Goal: Task Accomplishment & Management: Manage account settings

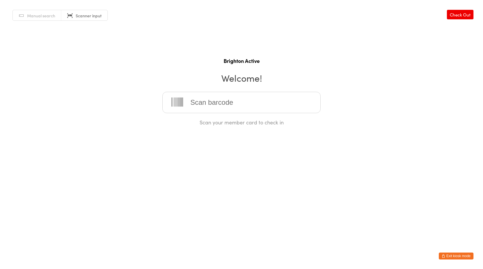
click at [38, 18] on span "Manual search" at bounding box center [41, 16] width 28 height 6
click at [224, 100] on input "search" at bounding box center [241, 102] width 158 height 21
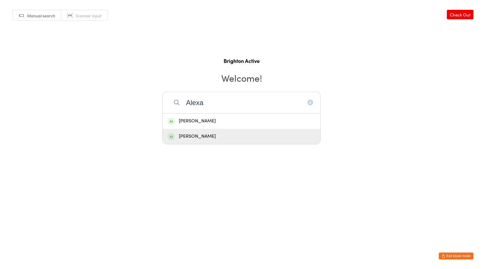
type input "Alexa"
drag, startPoint x: 206, startPoint y: 133, endPoint x: 227, endPoint y: 139, distance: 21.9
click at [207, 134] on div "[PERSON_NAME]" at bounding box center [242, 137] width 148 height 8
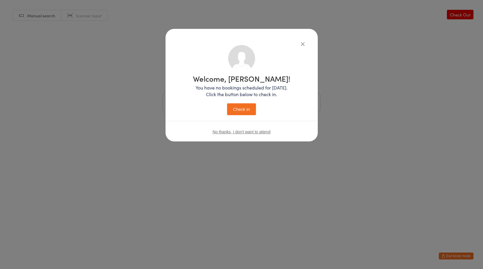
click at [238, 108] on button "Check in" at bounding box center [241, 109] width 29 height 12
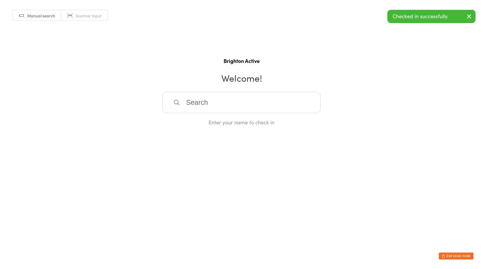
click at [78, 17] on span "Scanner input" at bounding box center [89, 16] width 26 height 6
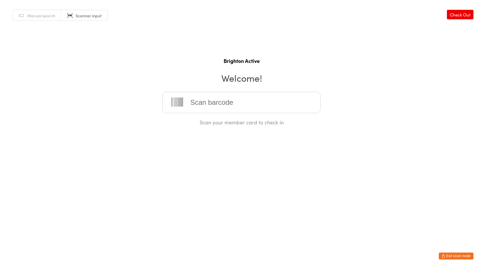
click at [38, 15] on span "Manual search" at bounding box center [41, 16] width 28 height 6
click at [199, 106] on input "search" at bounding box center [241, 102] width 158 height 21
type input "p"
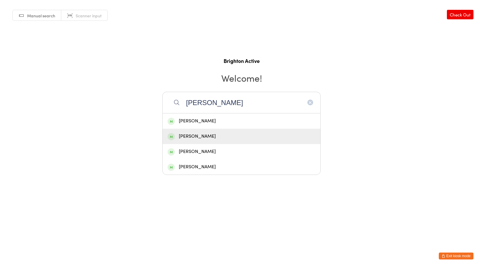
type input "oliviera"
click at [205, 134] on div "[PERSON_NAME]" at bounding box center [242, 137] width 148 height 8
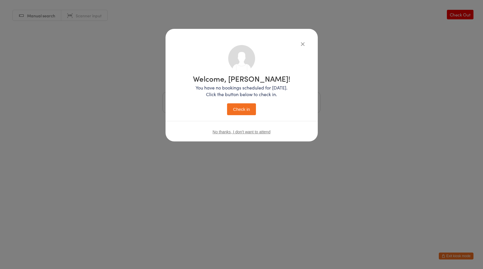
click at [242, 105] on button "Check in" at bounding box center [241, 109] width 29 height 12
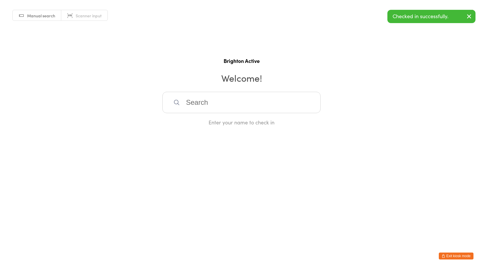
click at [81, 13] on span "Scanner input" at bounding box center [89, 16] width 26 height 6
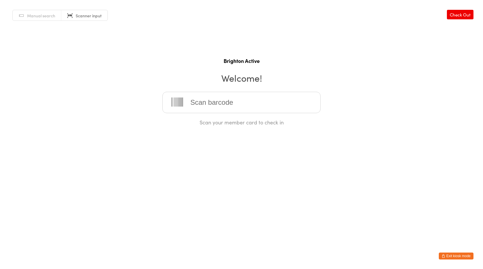
click at [454, 256] on button "Exit kiosk mode" at bounding box center [456, 256] width 35 height 7
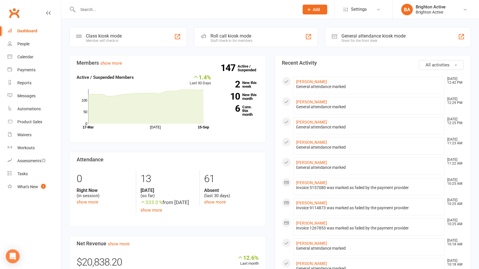
click at [92, 7] on input "text" at bounding box center [185, 9] width 219 height 8
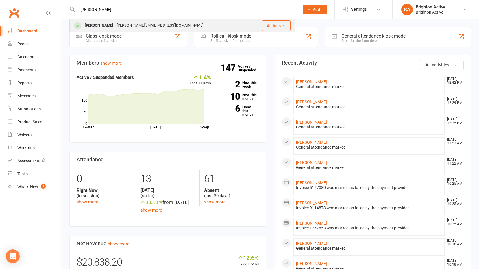
type input "[PERSON_NAME]"
click at [97, 23] on div "[PERSON_NAME]" at bounding box center [99, 25] width 32 height 8
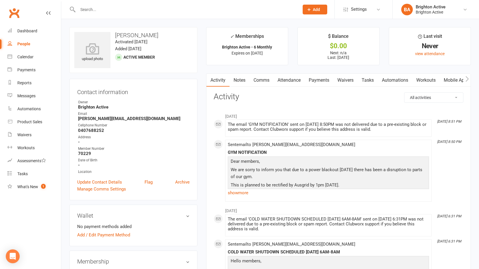
click at [313, 79] on link "Payments" at bounding box center [318, 80] width 29 height 13
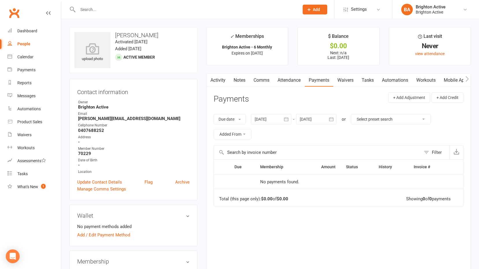
click at [87, 215] on h3 "Wallet" at bounding box center [133, 216] width 112 height 6
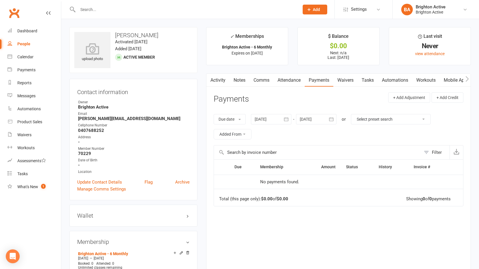
click at [246, 81] on link "Notes" at bounding box center [239, 80] width 20 height 13
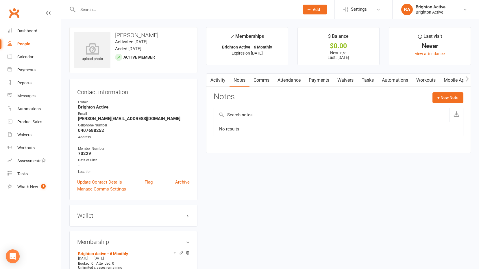
drag, startPoint x: 288, startPoint y: 78, endPoint x: 344, endPoint y: 83, distance: 56.0
click at [288, 79] on link "Attendance" at bounding box center [288, 80] width 31 height 13
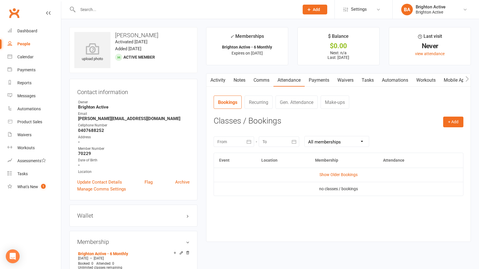
click at [314, 81] on link "Payments" at bounding box center [318, 80] width 29 height 13
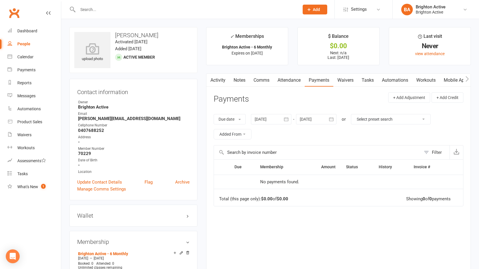
click at [467, 82] on button "button" at bounding box center [466, 80] width 7 height 13
click at [212, 80] on button "button" at bounding box center [209, 80] width 7 height 13
click at [283, 81] on link "Attendance" at bounding box center [288, 80] width 31 height 13
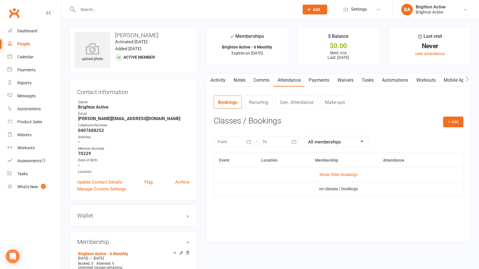
click at [322, 82] on link "Payments" at bounding box center [318, 80] width 29 height 13
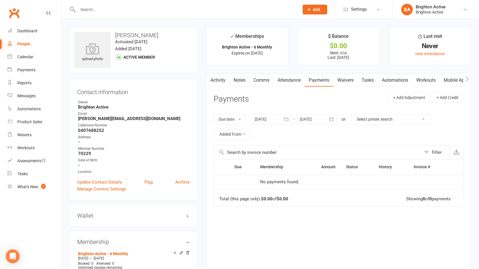
click at [263, 121] on div at bounding box center [271, 119] width 40 height 10
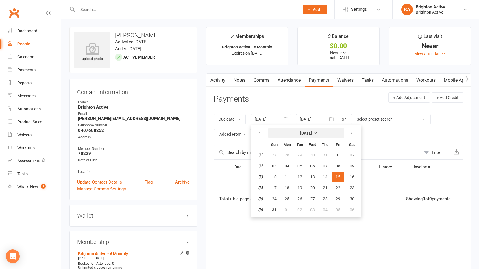
click at [300, 135] on button "August 2025" at bounding box center [306, 133] width 76 height 10
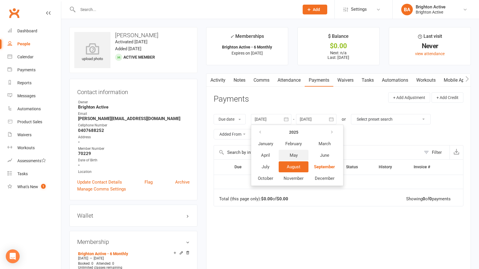
click at [292, 154] on span "May" at bounding box center [293, 155] width 8 height 5
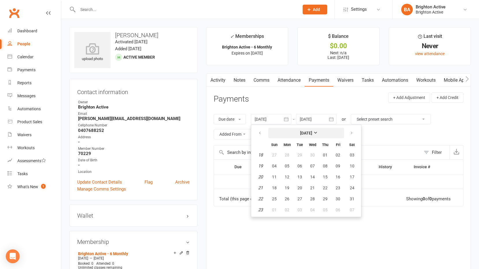
click at [311, 134] on strong "[DATE]" at bounding box center [306, 133] width 12 height 5
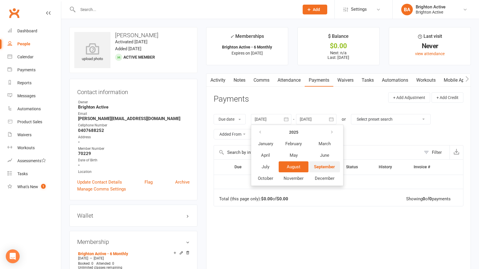
click at [325, 166] on span "September" at bounding box center [324, 166] width 21 height 5
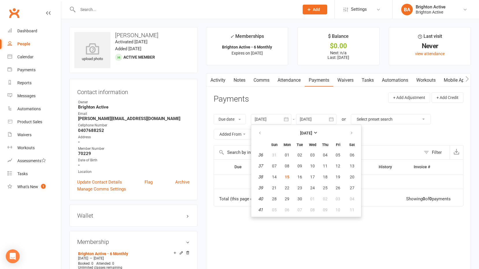
click at [329, 243] on div "Due Contact Membership Amount Status History Invoice # No payments found. Total…" at bounding box center [338, 219] width 250 height 121
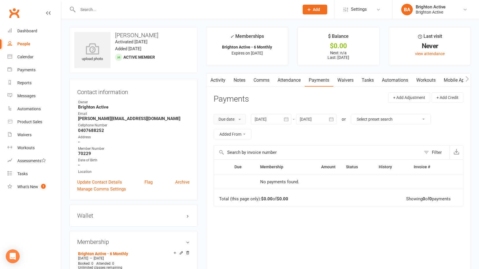
click at [229, 122] on button "Due date" at bounding box center [229, 119] width 32 height 10
click at [229, 144] on link "Date paid" at bounding box center [242, 144] width 57 height 12
click at [235, 137] on button "Added From" at bounding box center [232, 134] width 38 height 10
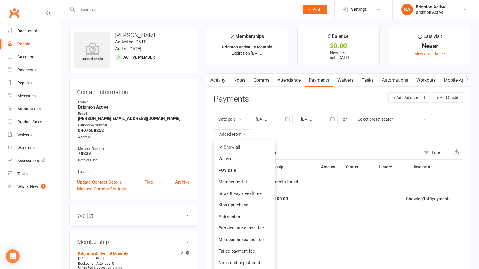
click at [278, 131] on div "Date paid Due date Date paid Date failed Date settled 15 Aug 2025 September 202…" at bounding box center [338, 126] width 250 height 37
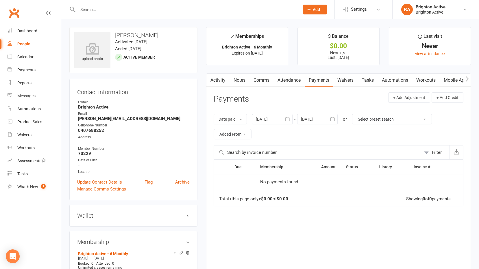
drag, startPoint x: 363, startPoint y: 120, endPoint x: 366, endPoint y: 122, distance: 3.1
click at [363, 120] on select "Select preset search All failures All skipped payments All pending payments Suc…" at bounding box center [391, 119] width 79 height 10
click at [320, 132] on div "Date paid Due date Date paid Date failed Date settled 15 Aug 2025 September 202…" at bounding box center [338, 126] width 250 height 37
click at [232, 120] on button "Date paid" at bounding box center [229, 119] width 33 height 10
drag, startPoint x: 293, startPoint y: 129, endPoint x: 267, endPoint y: 126, distance: 27.1
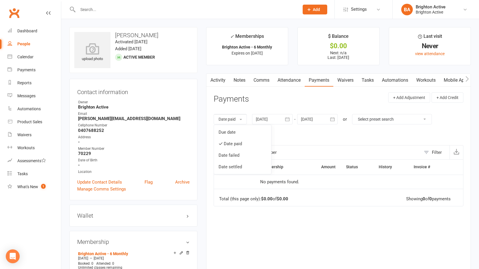
click at [293, 129] on div "Date paid Due date Date paid Date failed Date settled 15 Aug 2025 September 202…" at bounding box center [338, 126] width 250 height 37
click at [270, 118] on div at bounding box center [272, 119] width 40 height 10
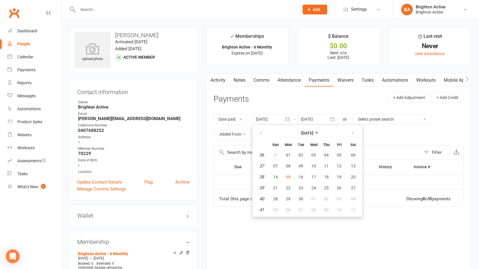
click at [283, 230] on div "Due Contact Membership Amount Status History Invoice # No payments found. Total…" at bounding box center [338, 219] width 250 height 121
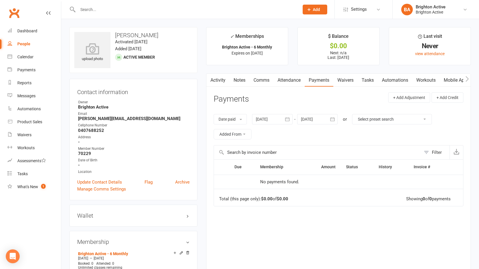
click at [287, 118] on icon "button" at bounding box center [287, 119] width 4 height 4
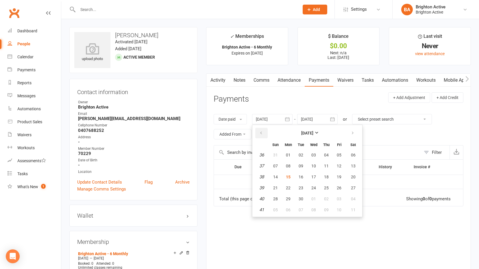
click at [259, 132] on button "button" at bounding box center [261, 133] width 12 height 10
click at [259, 131] on button "button" at bounding box center [261, 133] width 12 height 10
click at [328, 155] on span "01" at bounding box center [326, 155] width 5 height 5
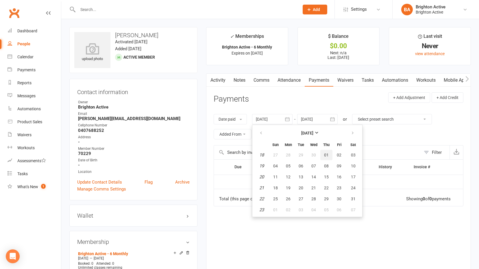
type input "01 May 2025"
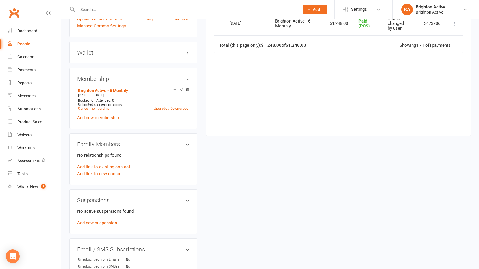
scroll to position [173, 0]
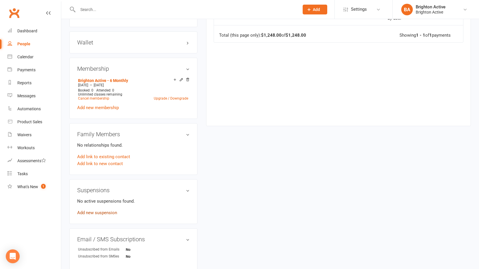
drag, startPoint x: 97, startPoint y: 213, endPoint x: 110, endPoint y: 213, distance: 13.6
click at [97, 213] on link "Add new suspension" at bounding box center [97, 212] width 40 height 5
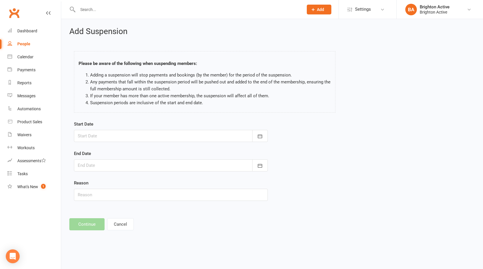
click at [112, 134] on div at bounding box center [171, 136] width 194 height 12
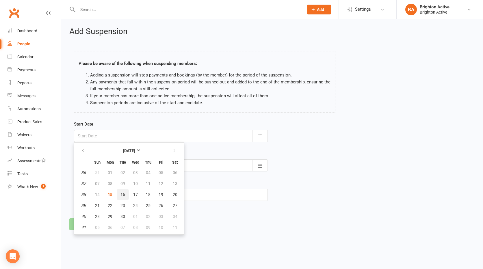
click at [124, 194] on span "16" at bounding box center [122, 194] width 5 height 5
type input "16 Sep 2025"
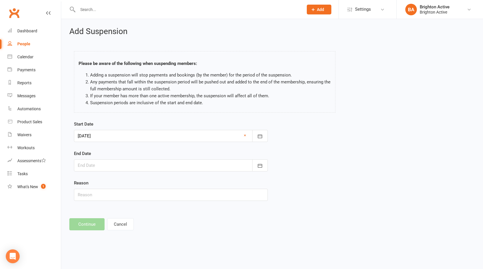
drag, startPoint x: 105, startPoint y: 162, endPoint x: 108, endPoint y: 162, distance: 3.2
click at [105, 162] on div at bounding box center [171, 165] width 194 height 12
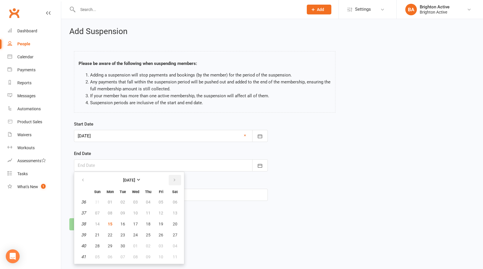
click at [172, 181] on icon "button" at bounding box center [174, 180] width 4 height 5
click at [146, 223] on span "16" at bounding box center [148, 224] width 5 height 5
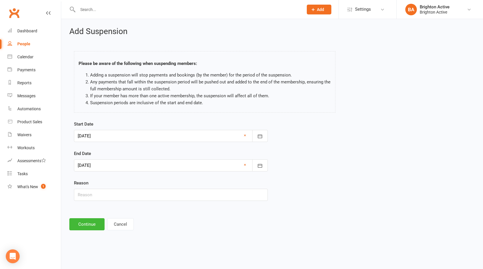
click at [111, 161] on div at bounding box center [171, 165] width 194 height 12
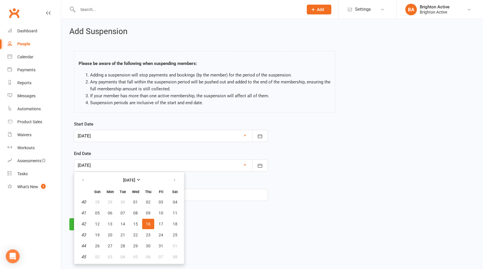
click at [138, 134] on div at bounding box center [171, 136] width 194 height 12
click at [124, 226] on span "14" at bounding box center [122, 224] width 5 height 5
type input "14 Oct 2025"
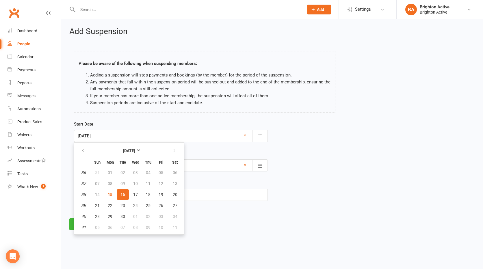
click at [241, 242] on html "Prospect Member Non-attending contact Class / event Appointment Task Membership…" at bounding box center [241, 123] width 483 height 247
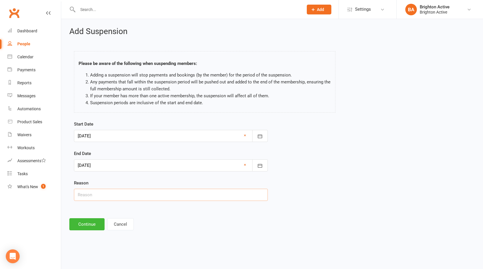
click at [94, 195] on input "text" at bounding box center [171, 195] width 194 height 12
type input "work"
click at [85, 221] on button "Continue" at bounding box center [86, 224] width 35 height 12
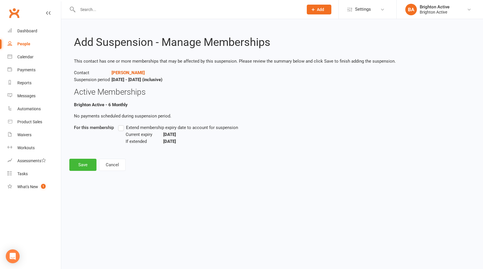
click at [121, 128] on label "Extend membership expiry date to account for suspension" at bounding box center [178, 127] width 120 height 7
click at [121, 124] on input "Extend membership expiry date to account for suspension" at bounding box center [120, 124] width 4 height 0
click at [83, 164] on button "Save" at bounding box center [82, 165] width 27 height 12
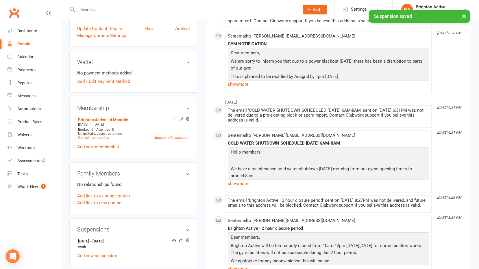
scroll to position [173, 0]
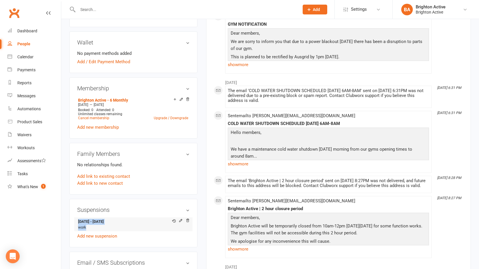
drag, startPoint x: 75, startPoint y: 217, endPoint x: 126, endPoint y: 227, distance: 52.1
click at [126, 227] on div "upload photo Donna Boakovski Activated 18 May, 2025 Added 18 May, 2025 Active m…" at bounding box center [133, 176] width 137 height 644
copy li "16 Sep 2025 - 14 Oct 2025 work"
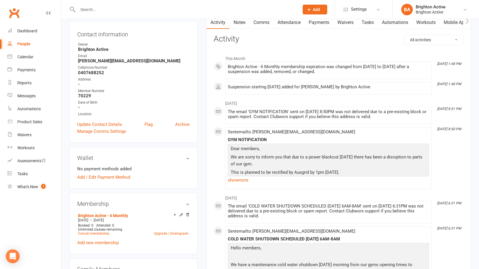
scroll to position [0, 0]
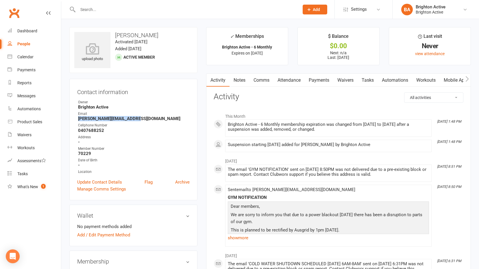
drag, startPoint x: 139, startPoint y: 119, endPoint x: 78, endPoint y: 117, distance: 61.3
click at [78, 117] on strong "donna.boakovski@gmail.com" at bounding box center [133, 118] width 111 height 5
copy strong "donna.boakovski@gmail.com"
drag, startPoint x: 31, startPoint y: 29, endPoint x: 26, endPoint y: 41, distance: 12.6
click at [31, 29] on div "Dashboard" at bounding box center [27, 31] width 20 height 5
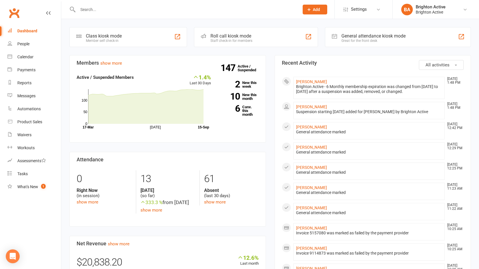
click at [8, 25] on link "Dashboard" at bounding box center [34, 31] width 53 height 13
click at [366, 43] on div "General attendance kiosk mode Great for the front desk" at bounding box center [398, 37] width 146 height 20
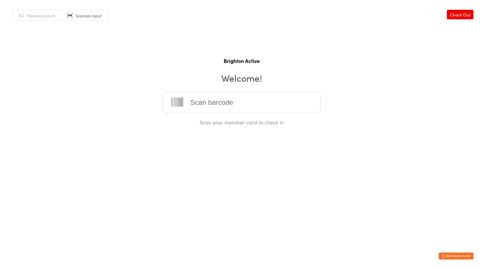
click at [38, 17] on span "Manual search" at bounding box center [41, 16] width 28 height 6
click at [223, 98] on input "search" at bounding box center [241, 102] width 158 height 21
type input "k"
type input "70004"
click at [216, 125] on div "[PERSON_NAME]" at bounding box center [242, 121] width 148 height 8
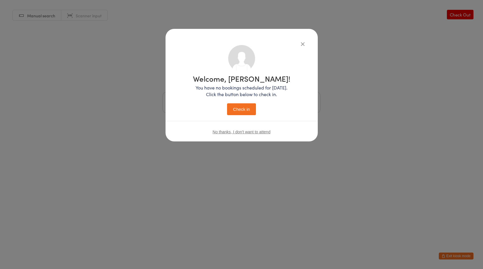
click at [243, 107] on button "Check in" at bounding box center [241, 109] width 29 height 12
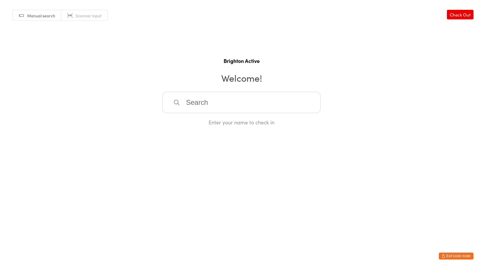
click at [460, 255] on button "Exit kiosk mode" at bounding box center [456, 256] width 35 height 7
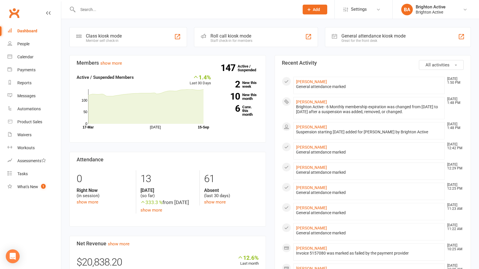
click at [98, 13] on input "text" at bounding box center [185, 9] width 219 height 8
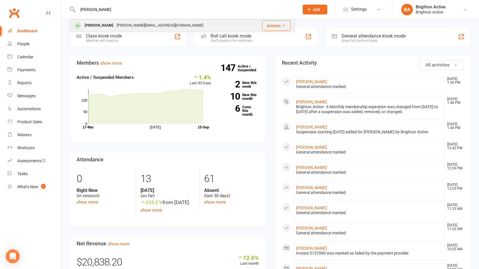
type input "[PERSON_NAME]"
click at [85, 21] on div "[PERSON_NAME]" at bounding box center [99, 25] width 32 height 8
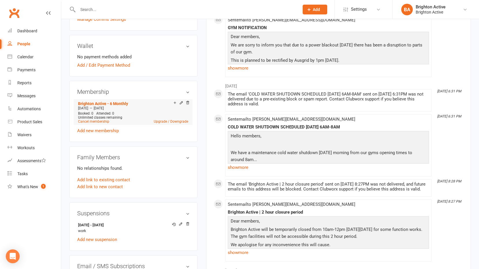
scroll to position [173, 0]
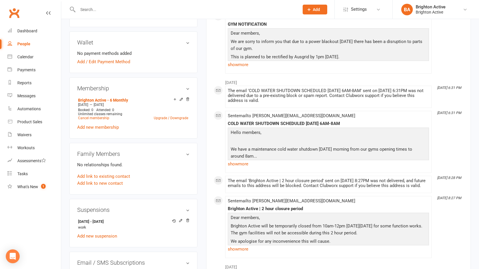
drag, startPoint x: 127, startPoint y: 105, endPoint x: 75, endPoint y: 103, distance: 52.0
click at [75, 103] on div "Membership Brighton Active - 6 Monthly [DATE] — [DATE] Booked: 0 Attended: 0 Un…" at bounding box center [133, 107] width 128 height 61
copy div "[DATE] — [DATE]"
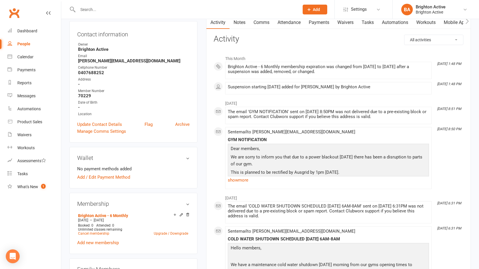
scroll to position [0, 0]
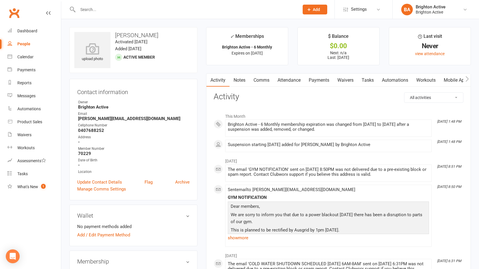
click at [261, 80] on link "Comms" at bounding box center [261, 80] width 24 height 13
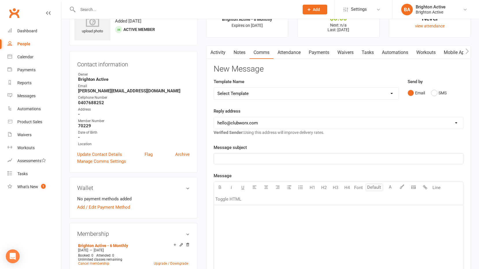
scroll to position [29, 0]
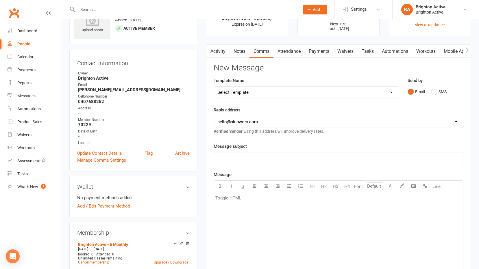
click at [251, 158] on p "﻿" at bounding box center [338, 157] width 242 height 7
click at [242, 207] on div "﻿" at bounding box center [338, 247] width 249 height 87
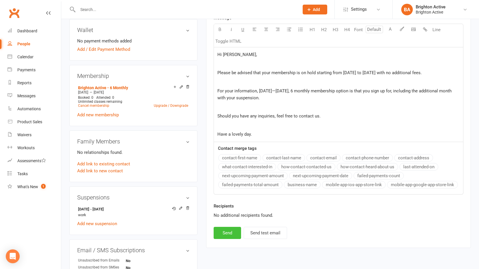
click at [226, 235] on button "Send" at bounding box center [226, 233] width 27 height 12
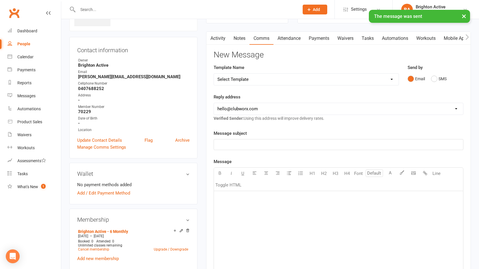
scroll to position [41, 0]
click at [434, 78] on button "SMS" at bounding box center [439, 79] width 16 height 11
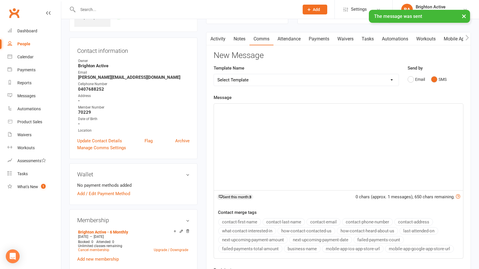
click at [236, 126] on div "﻿" at bounding box center [338, 147] width 249 height 87
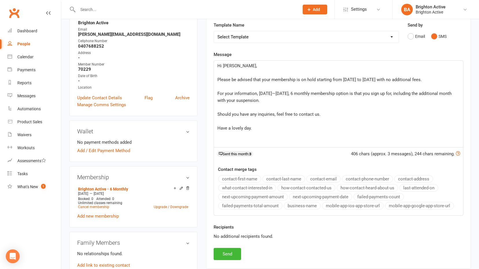
scroll to position [128, 0]
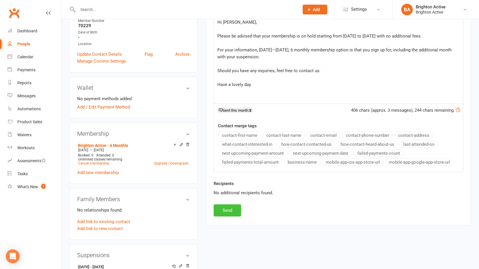
click at [230, 211] on button "Send" at bounding box center [226, 210] width 27 height 12
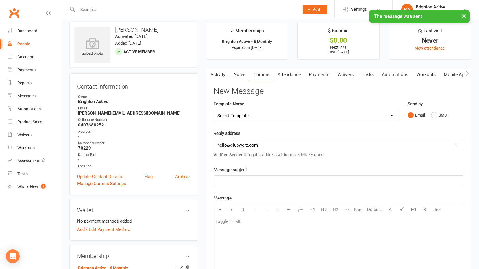
scroll to position [0, 0]
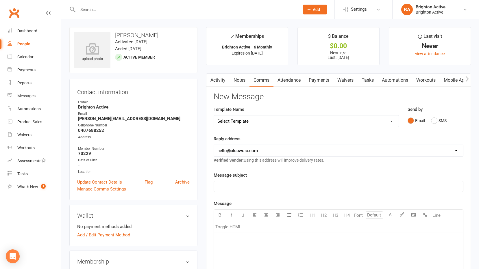
click at [221, 77] on link "Activity" at bounding box center [217, 80] width 23 height 13
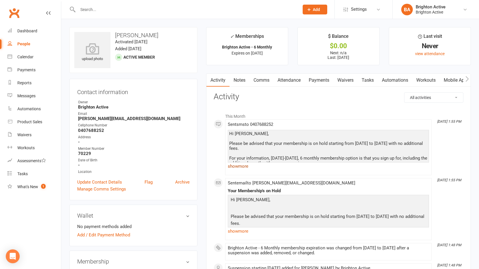
click at [245, 168] on link "show more" at bounding box center [328, 166] width 201 height 8
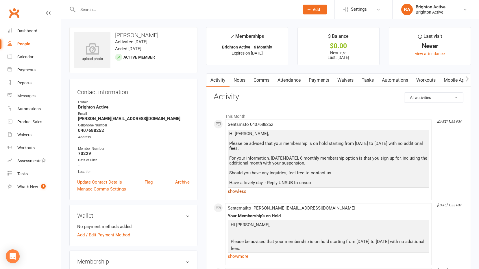
click at [244, 190] on link "show less" at bounding box center [328, 191] width 201 height 8
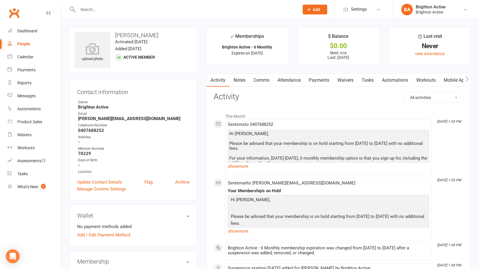
drag, startPoint x: 235, startPoint y: 167, endPoint x: 257, endPoint y: 180, distance: 25.7
click at [235, 167] on link "show more" at bounding box center [328, 166] width 201 height 8
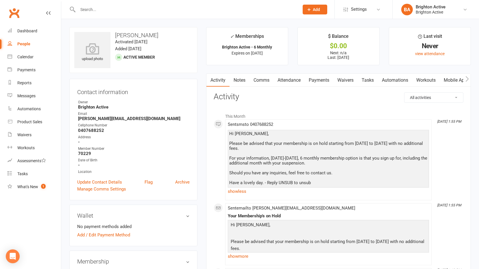
click at [265, 83] on link "Comms" at bounding box center [261, 80] width 24 height 13
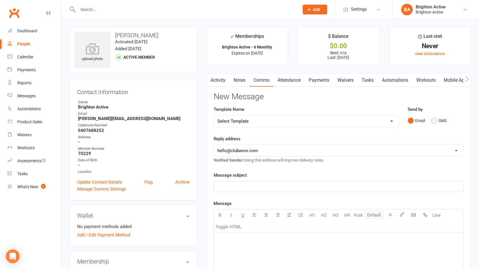
click at [435, 121] on button "SMS" at bounding box center [439, 120] width 16 height 11
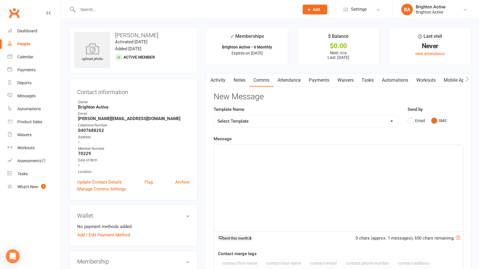
click at [234, 164] on div "﻿" at bounding box center [338, 188] width 249 height 87
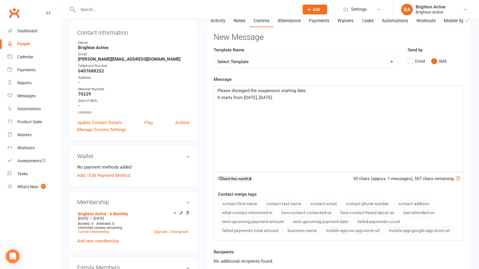
scroll to position [144, 0]
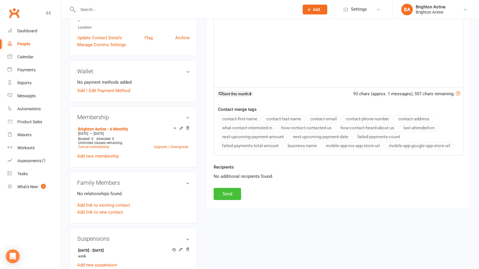
click at [230, 196] on button "Send" at bounding box center [226, 194] width 27 height 12
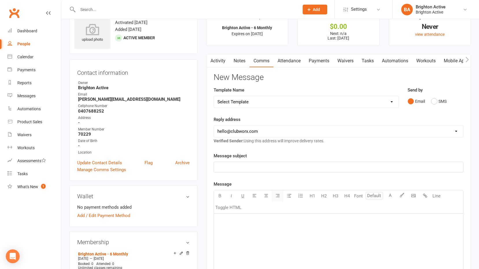
scroll to position [0, 0]
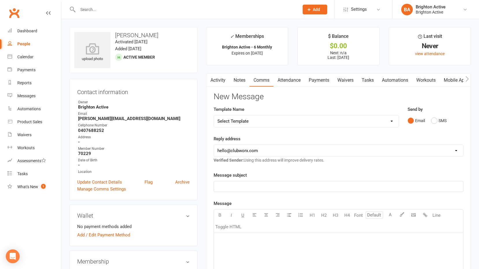
click at [223, 80] on link "Activity" at bounding box center [217, 80] width 23 height 13
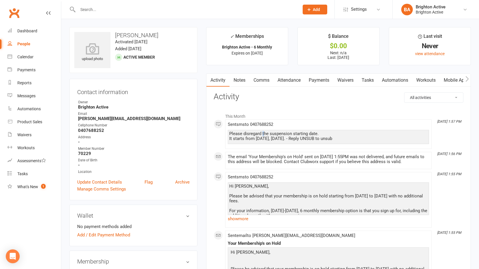
click at [263, 133] on div "Please disregard the suspension starting date. It starts from tomorrow, 16th Se…" at bounding box center [328, 136] width 198 height 10
drag, startPoint x: 263, startPoint y: 133, endPoint x: 229, endPoint y: 133, distance: 34.1
click at [229, 133] on div "Please disregard the suspension starting date. It starts from tomorrow, 16th Se…" at bounding box center [328, 136] width 198 height 10
copy div "Please disregard the suspension starting date. It starts from tomorrow, 16th Se…"
click at [260, 82] on link "Comms" at bounding box center [261, 80] width 24 height 13
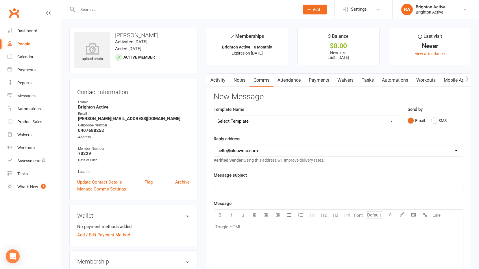
click at [245, 190] on p "﻿" at bounding box center [338, 186] width 242 height 7
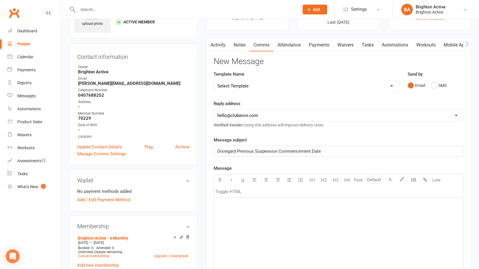
scroll to position [87, 0]
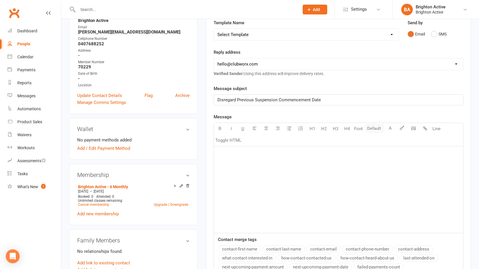
click at [240, 161] on div "﻿" at bounding box center [338, 189] width 249 height 87
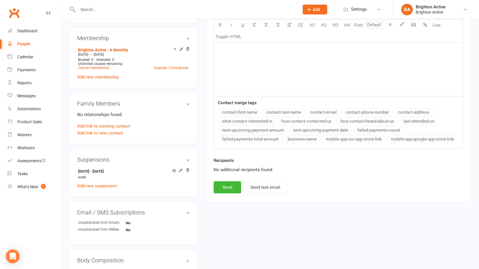
scroll to position [289, 0]
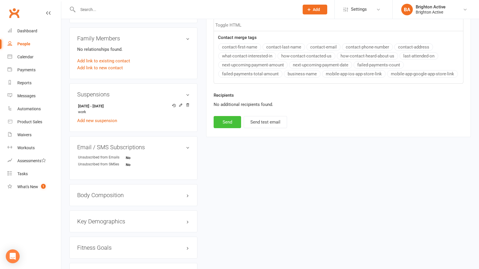
click at [233, 123] on button "Send" at bounding box center [226, 122] width 27 height 12
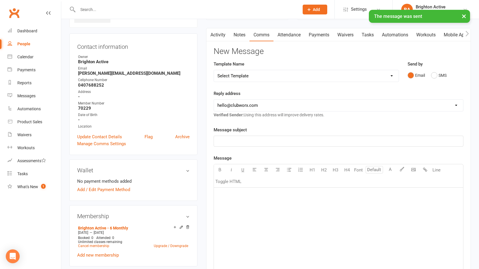
scroll to position [0, 0]
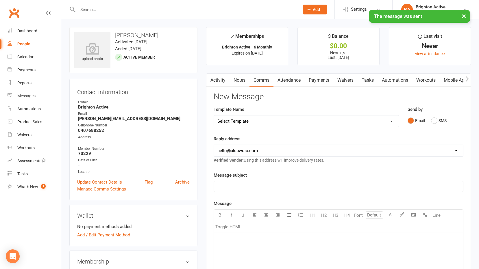
click at [216, 78] on link "Activity" at bounding box center [217, 80] width 23 height 13
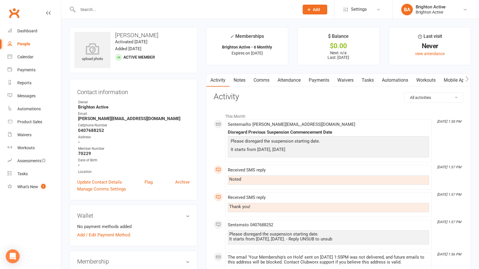
click at [246, 179] on div "Noted" at bounding box center [328, 179] width 198 height 5
drag, startPoint x: 28, startPoint y: 33, endPoint x: 46, endPoint y: 33, distance: 17.9
click at [28, 33] on div "Dashboard" at bounding box center [27, 31] width 20 height 5
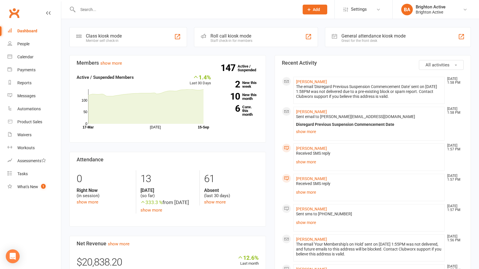
click at [364, 36] on div "General attendance kiosk mode" at bounding box center [373, 35] width 64 height 5
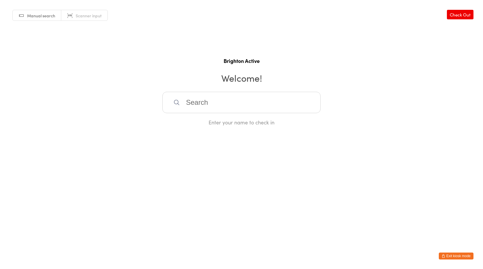
drag, startPoint x: 96, startPoint y: 17, endPoint x: 103, endPoint y: 26, distance: 11.4
click at [100, 23] on div "Manual search Scanner input Check Out Brighton Active Welcome! Enter your name …" at bounding box center [241, 63] width 483 height 126
click at [82, 18] on span "Scanner input" at bounding box center [89, 16] width 26 height 6
click at [448, 256] on button "Exit kiosk mode" at bounding box center [456, 256] width 35 height 7
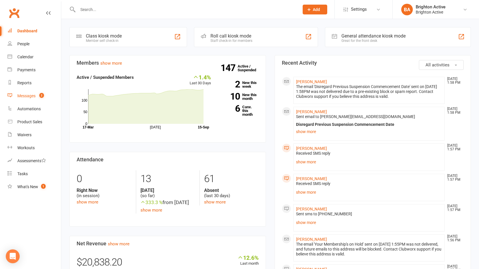
click at [27, 99] on link "Messages 2" at bounding box center [34, 96] width 53 height 13
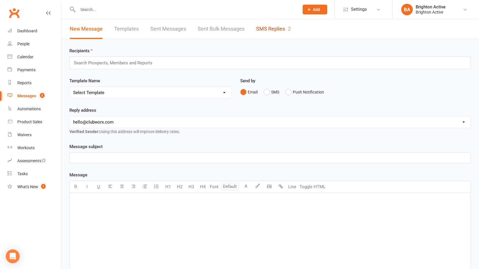
click at [274, 30] on link "SMS Replies 2" at bounding box center [273, 29] width 35 height 20
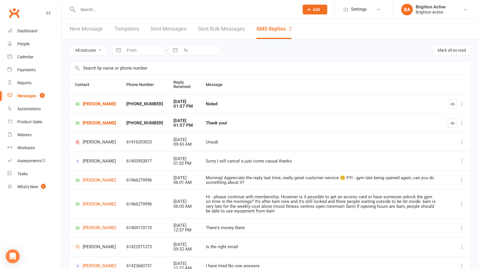
click at [148, 102] on td "+61407688252" at bounding box center [144, 103] width 47 height 19
click at [98, 106] on link "[PERSON_NAME]" at bounding box center [95, 103] width 41 height 5
click at [450, 104] on icon "button" at bounding box center [452, 104] width 4 height 4
click at [451, 120] on button "button" at bounding box center [451, 122] width 9 height 9
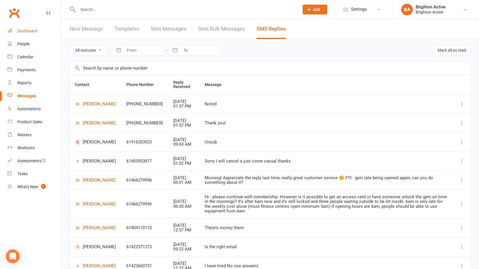
click at [27, 31] on div "Dashboard" at bounding box center [27, 31] width 20 height 5
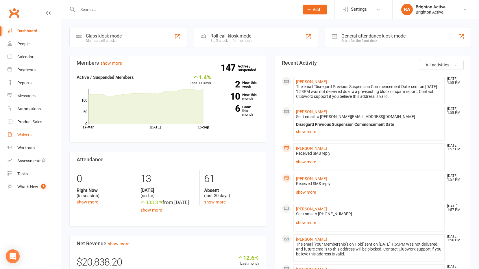
click at [24, 136] on div "Waivers" at bounding box center [24, 135] width 14 height 5
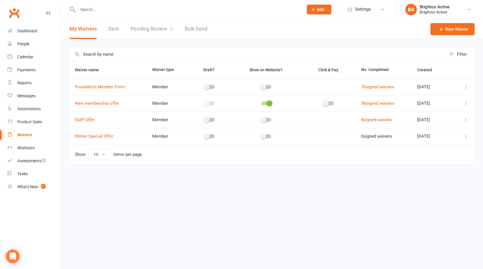
click at [154, 34] on link "Pending Review 0" at bounding box center [152, 29] width 42 height 20
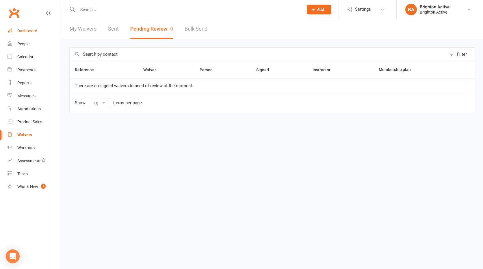
click at [29, 29] on div "Dashboard" at bounding box center [27, 31] width 20 height 5
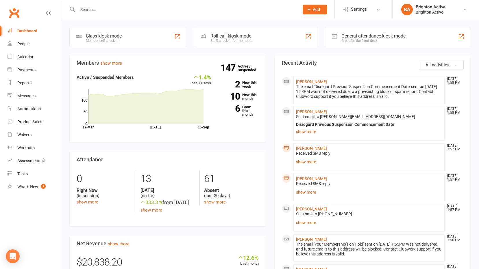
click at [369, 42] on div "Great for the front desk" at bounding box center [373, 41] width 64 height 4
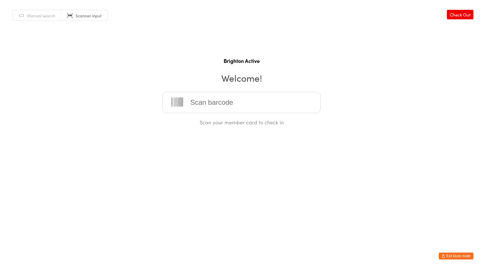
click at [446, 256] on button "Exit kiosk mode" at bounding box center [456, 256] width 35 height 7
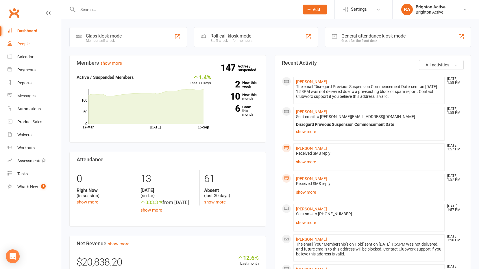
click at [32, 42] on link "People" at bounding box center [34, 44] width 53 height 13
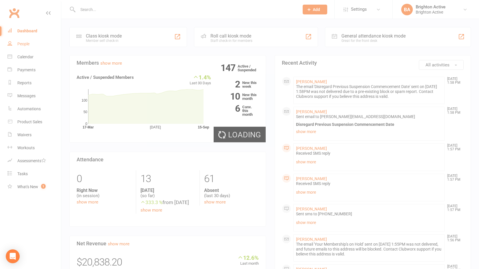
select select "true"
select select "100"
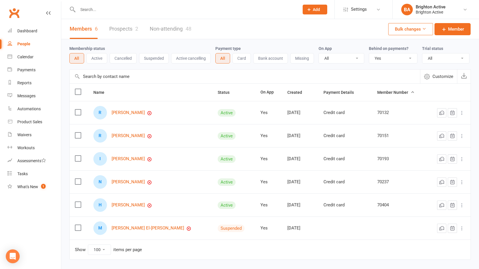
click at [378, 60] on select "All No Yes" at bounding box center [393, 58] width 48 height 10
click at [135, 184] on link "[PERSON_NAME]" at bounding box center [127, 182] width 33 height 5
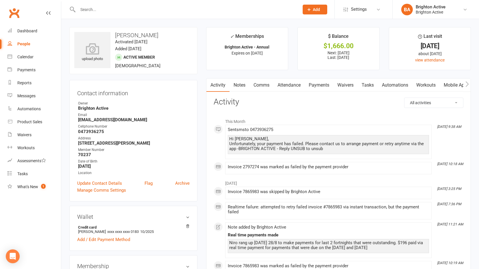
click at [325, 85] on link "Payments" at bounding box center [318, 85] width 29 height 13
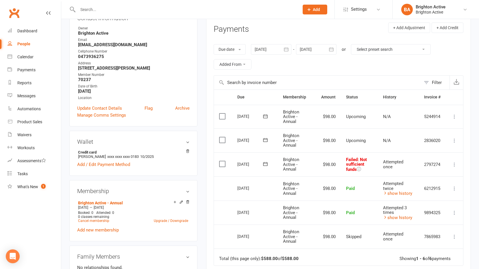
scroll to position [87, 0]
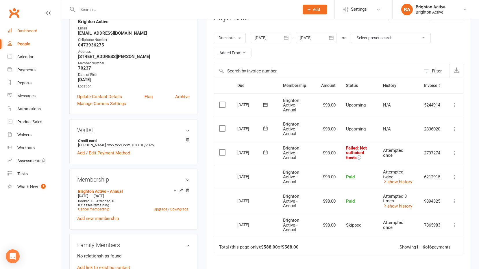
click at [35, 31] on div "Dashboard" at bounding box center [27, 31] width 20 height 5
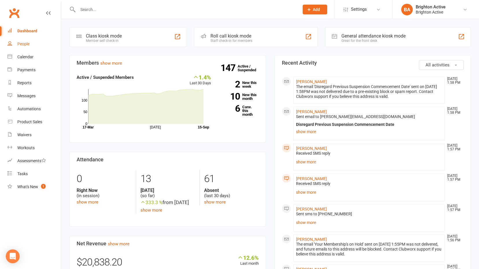
click at [24, 44] on div "People" at bounding box center [23, 44] width 12 height 5
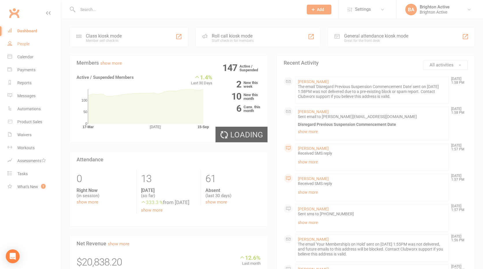
select select "true"
select select "100"
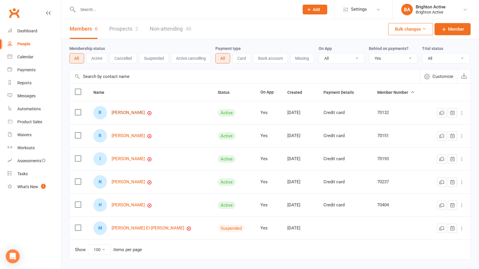
click at [135, 114] on link "[PERSON_NAME]" at bounding box center [127, 112] width 33 height 5
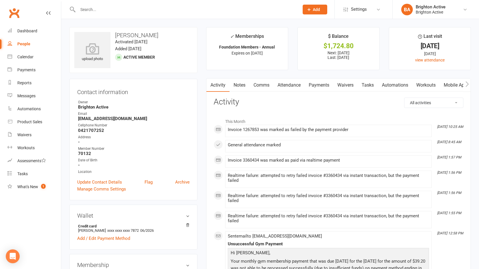
click at [325, 87] on link "Payments" at bounding box center [318, 85] width 29 height 13
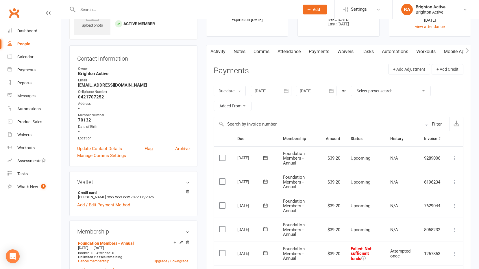
scroll to position [87, 0]
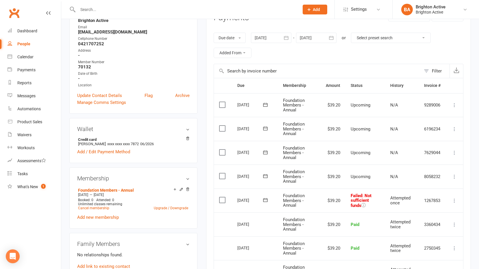
click at [454, 199] on icon at bounding box center [454, 201] width 6 height 6
click at [426, 255] on link "Retry now" at bounding box center [428, 258] width 57 height 12
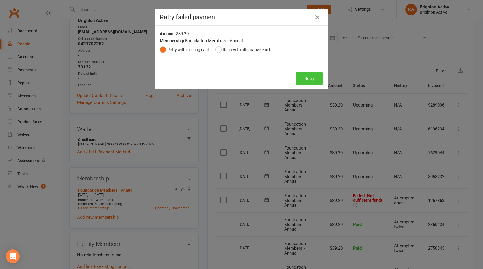
click at [311, 77] on button "Retry" at bounding box center [309, 78] width 28 height 12
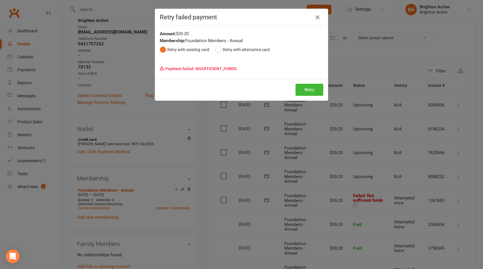
click at [314, 16] on icon "button" at bounding box center [317, 17] width 7 height 7
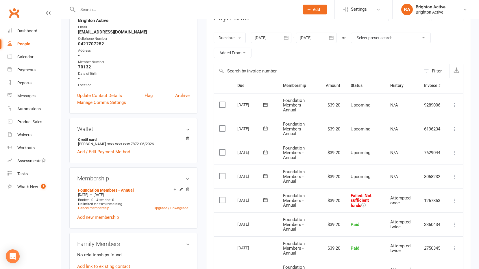
click at [26, 44] on div "People" at bounding box center [23, 44] width 13 height 5
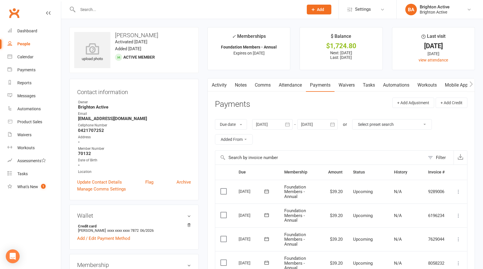
select select "true"
select select "100"
